Goal: Find specific page/section: Find specific page/section

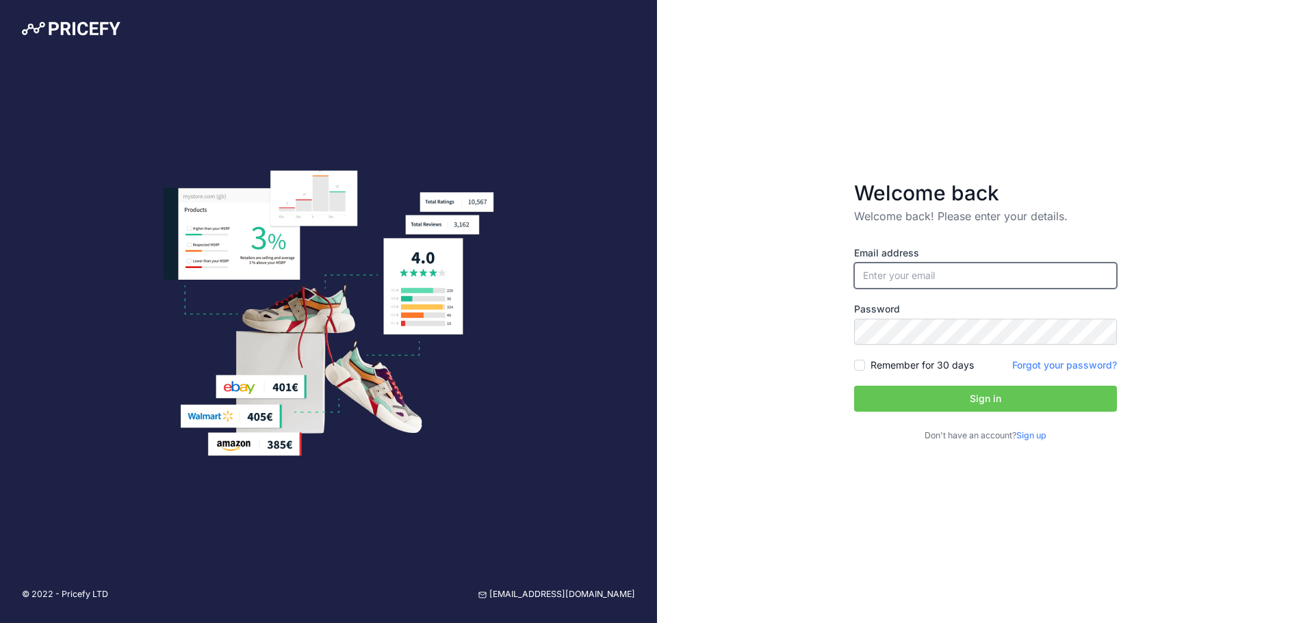
click at [961, 266] on input "email" at bounding box center [985, 276] width 263 height 26
click at [957, 269] on input "email" at bounding box center [985, 276] width 263 height 26
paste input "[EMAIL_ADDRESS][DOMAIN_NAME]"
type input "[EMAIL_ADDRESS][DOMAIN_NAME]"
click at [987, 395] on button "Sign in" at bounding box center [985, 399] width 263 height 26
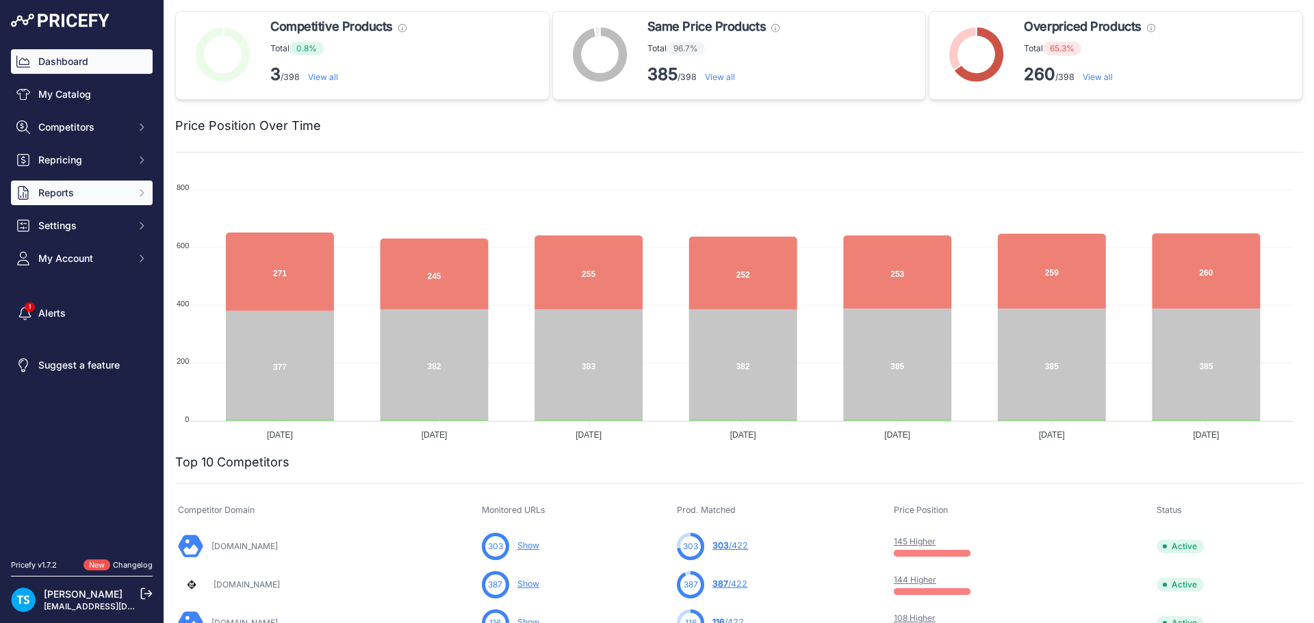
click at [99, 190] on span "Reports" at bounding box center [83, 193] width 90 height 14
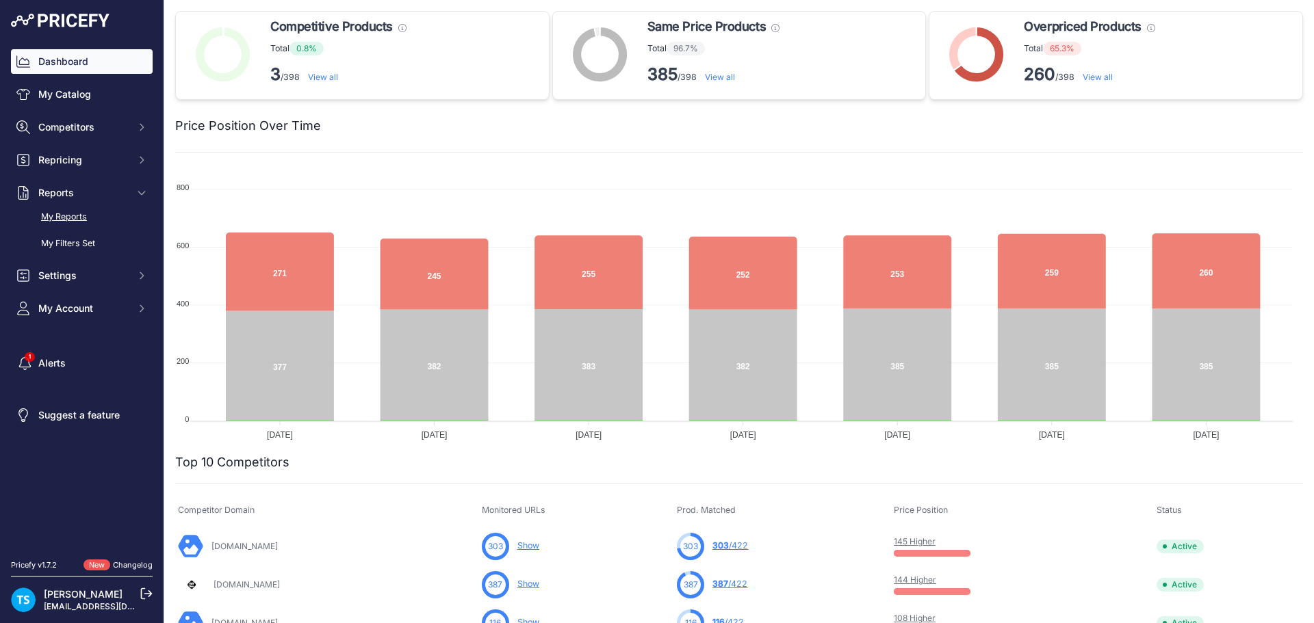
click at [86, 216] on link "My Reports" at bounding box center [82, 217] width 142 height 24
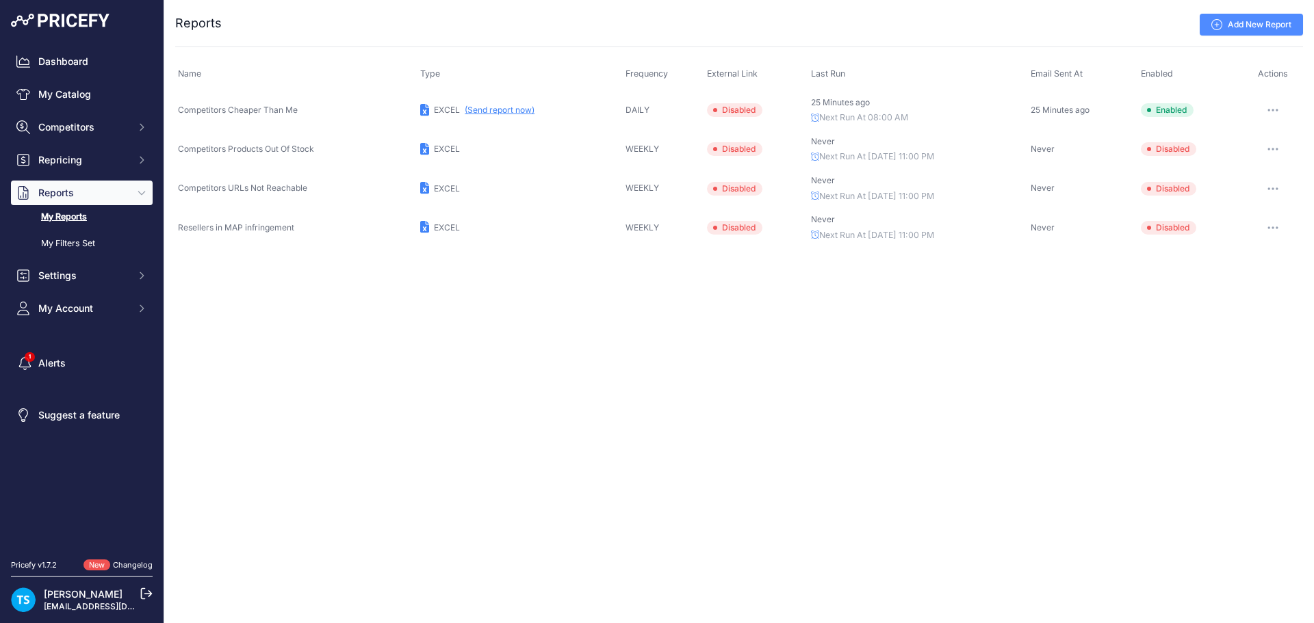
click at [1267, 112] on button "button" at bounding box center [1272, 110] width 27 height 19
